Goal: Task Accomplishment & Management: Complete application form

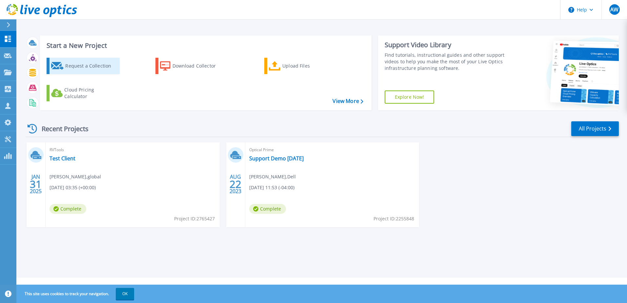
click at [84, 66] on div "Request a Collection" at bounding box center [91, 65] width 52 height 13
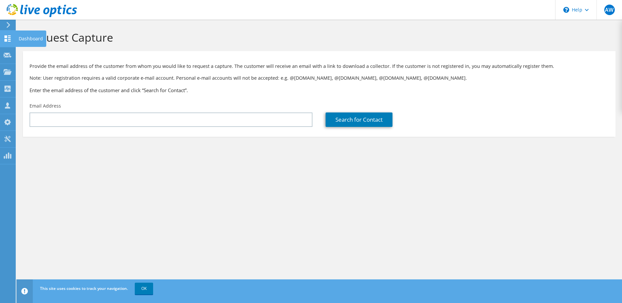
click at [8, 40] on icon at bounding box center [8, 38] width 8 height 6
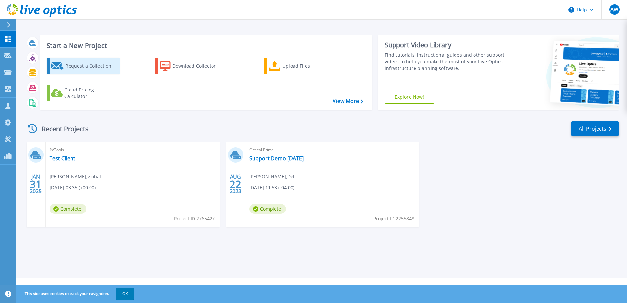
click at [99, 69] on div "Request a Collection" at bounding box center [91, 65] width 52 height 13
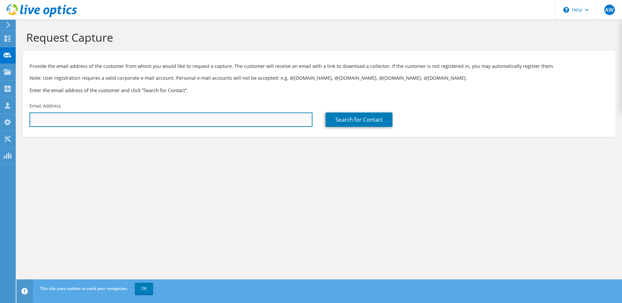
click at [175, 121] on input "text" at bounding box center [171, 119] width 283 height 14
paste input "Clayton Skaggs <clayton.skaggs@novelis.adityabirla.com>"
drag, startPoint x: 71, startPoint y: 120, endPoint x: 0, endPoint y: 123, distance: 71.2
click at [0, 123] on html "AW Partner Team Member Adrian Wilson a.wilson@global.ntt global My Profile Log …" at bounding box center [311, 151] width 622 height 303
click at [146, 116] on input "clayton.skaggs@novelis.adityabirla.com>" at bounding box center [171, 119] width 283 height 14
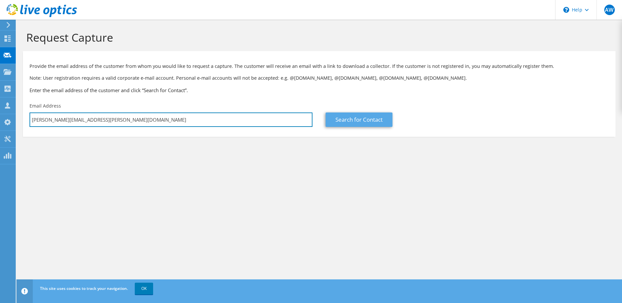
type input "clayton.skaggs@novelis.adityabirla.com"
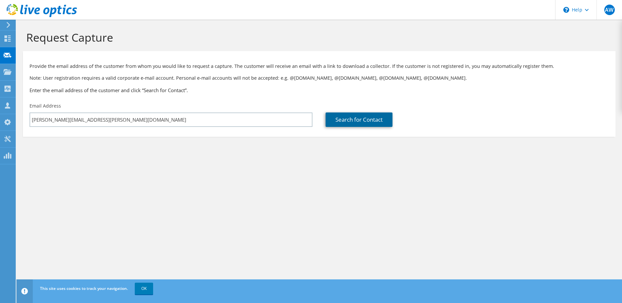
click at [343, 121] on link "Search for Contact" at bounding box center [358, 119] width 67 height 14
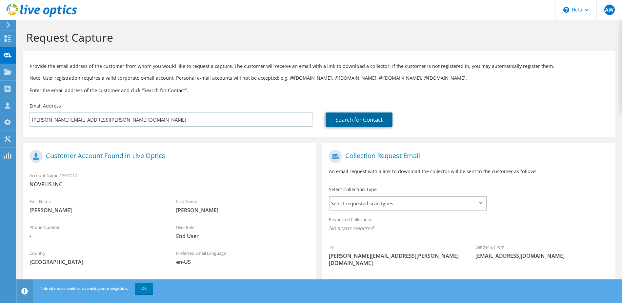
scroll to position [56, 0]
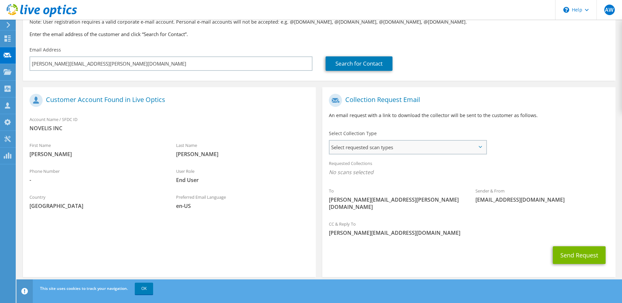
click at [361, 144] on span "Select requested scan types" at bounding box center [407, 147] width 156 height 13
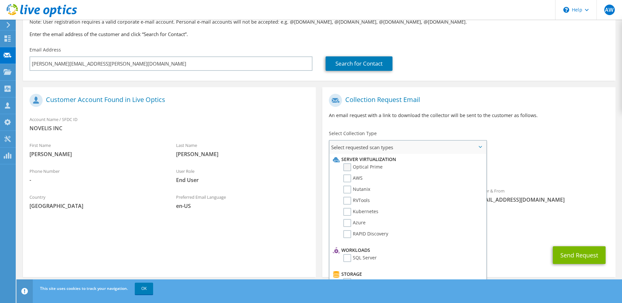
click at [362, 167] on label "Optical Prime" at bounding box center [362, 167] width 39 height 8
click at [0, 0] on input "Optical Prime" at bounding box center [0, 0] width 0 height 0
click at [357, 202] on label "RVTools" at bounding box center [356, 201] width 27 height 8
click at [0, 0] on input "RVTools" at bounding box center [0, 0] width 0 height 0
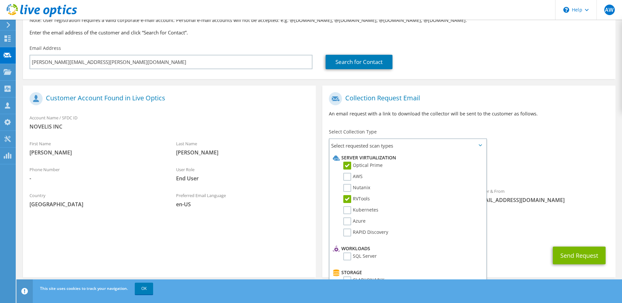
scroll to position [58, 0]
click at [544, 170] on span "Optical Prime RVTools" at bounding box center [469, 172] width 280 height 11
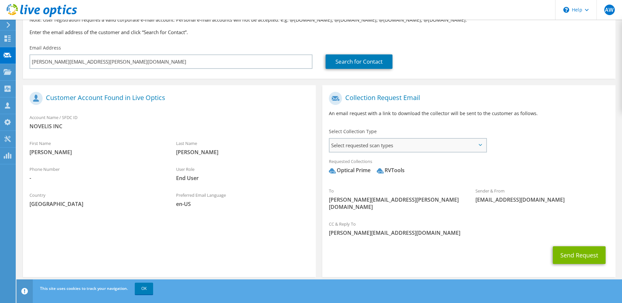
click at [482, 148] on span "Select requested scan types" at bounding box center [407, 145] width 156 height 13
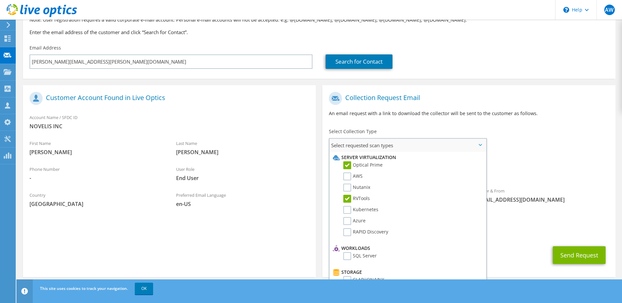
click at [346, 196] on label "RVTools" at bounding box center [356, 199] width 27 height 8
click at [0, 0] on input "RVTools" at bounding box center [0, 0] width 0 height 0
click at [542, 149] on div "To clayton.skaggs@novelis.adityabirla.com Sender & From liveoptics@liveoptics.c…" at bounding box center [468, 153] width 293 height 128
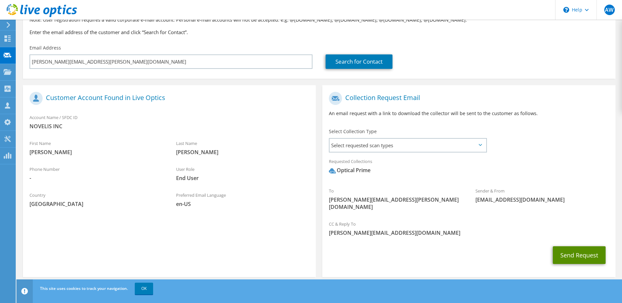
click at [576, 250] on button "Send Request" at bounding box center [579, 255] width 53 height 18
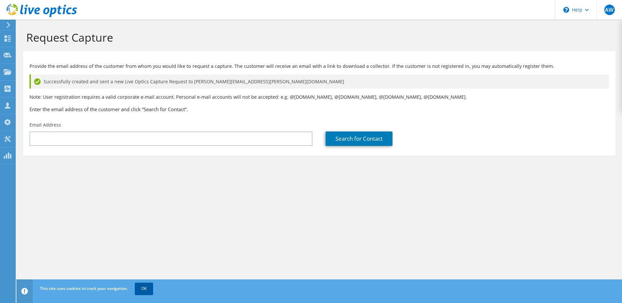
click at [147, 290] on link "OK" at bounding box center [144, 289] width 18 height 12
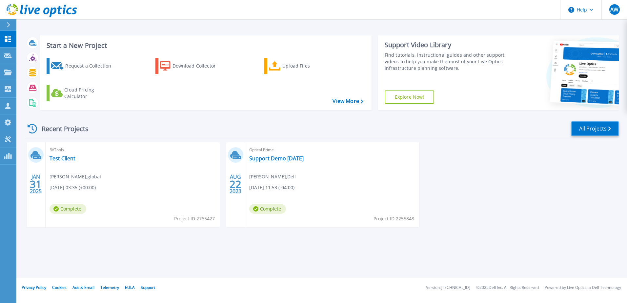
click at [588, 128] on link "All Projects" at bounding box center [595, 128] width 48 height 15
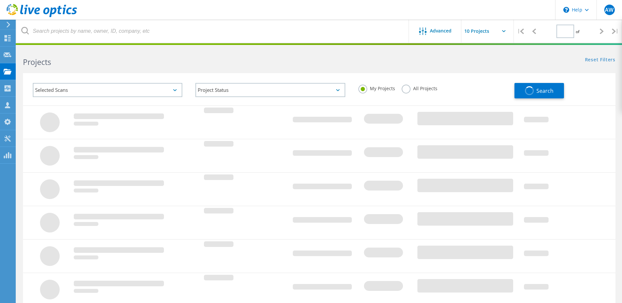
type input "1"
